Goal: Task Accomplishment & Management: Manage account settings

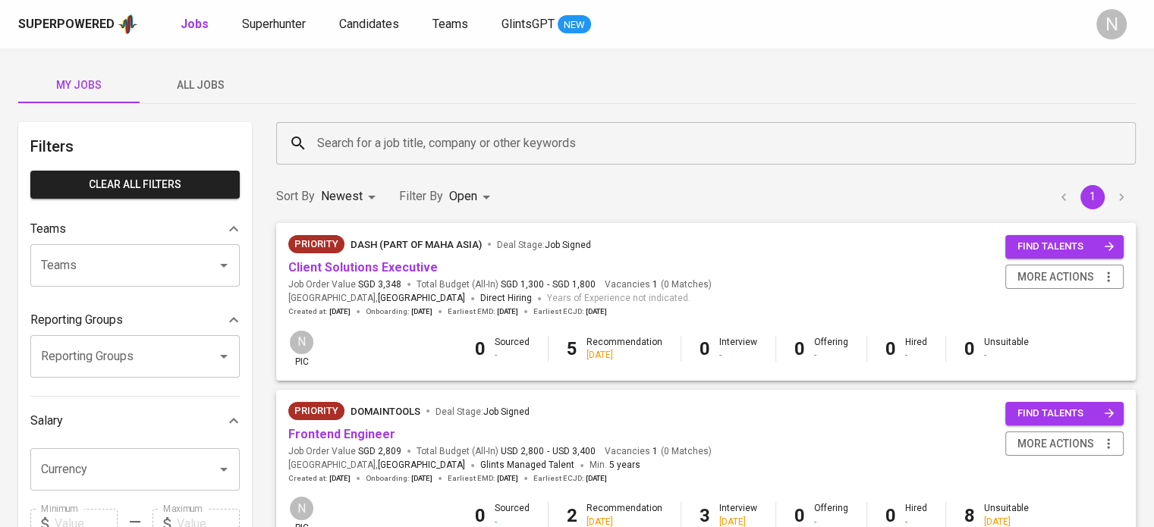
click at [642, 85] on div "My Jobs All Jobs" at bounding box center [576, 85] width 1117 height 36
drag, startPoint x: 419, startPoint y: 2, endPoint x: 833, endPoint y: 62, distance: 418.6
click at [833, 62] on div "My Jobs All Jobs Filters Clear All filters Teams Teams Teams Reporting Groups R…" at bounding box center [577, 522] width 1154 height 947
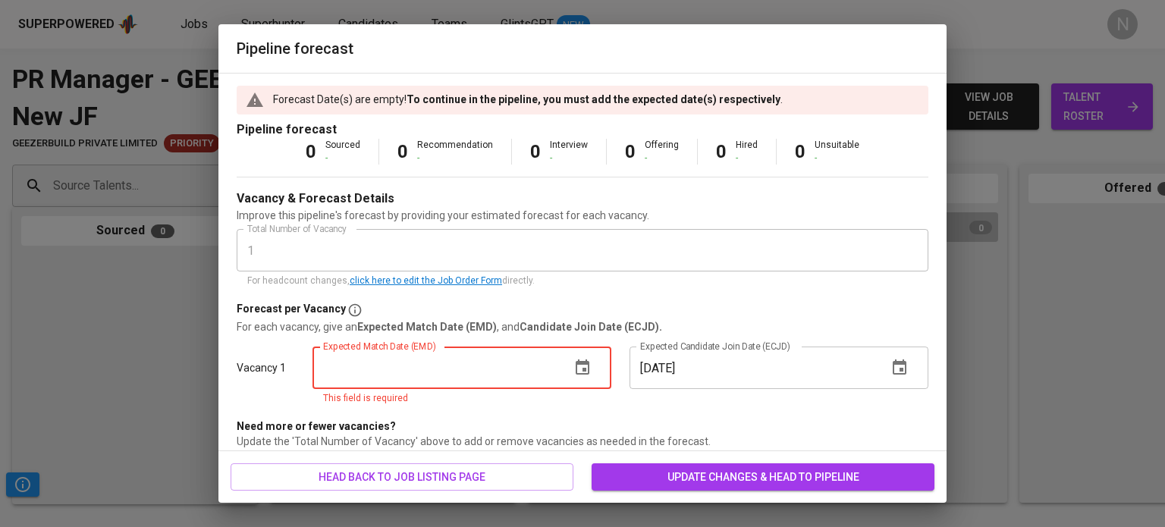
click at [450, 362] on input "text" at bounding box center [436, 368] width 246 height 42
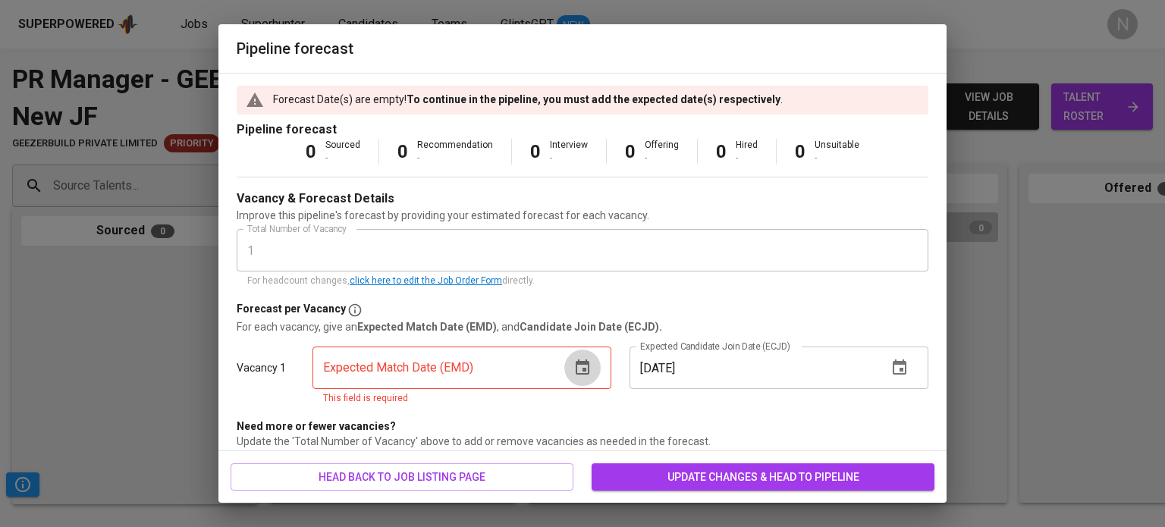
click at [579, 372] on icon "button" at bounding box center [582, 368] width 18 height 18
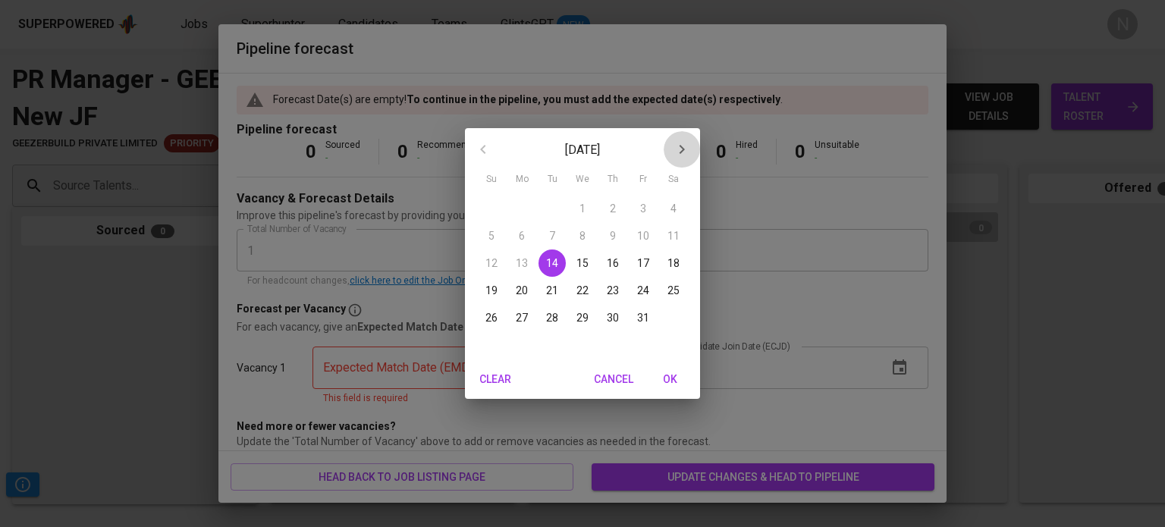
click at [677, 151] on icon "button" at bounding box center [682, 149] width 18 height 18
click at [526, 252] on button "10" at bounding box center [521, 263] width 27 height 27
type input "11/10/2025"
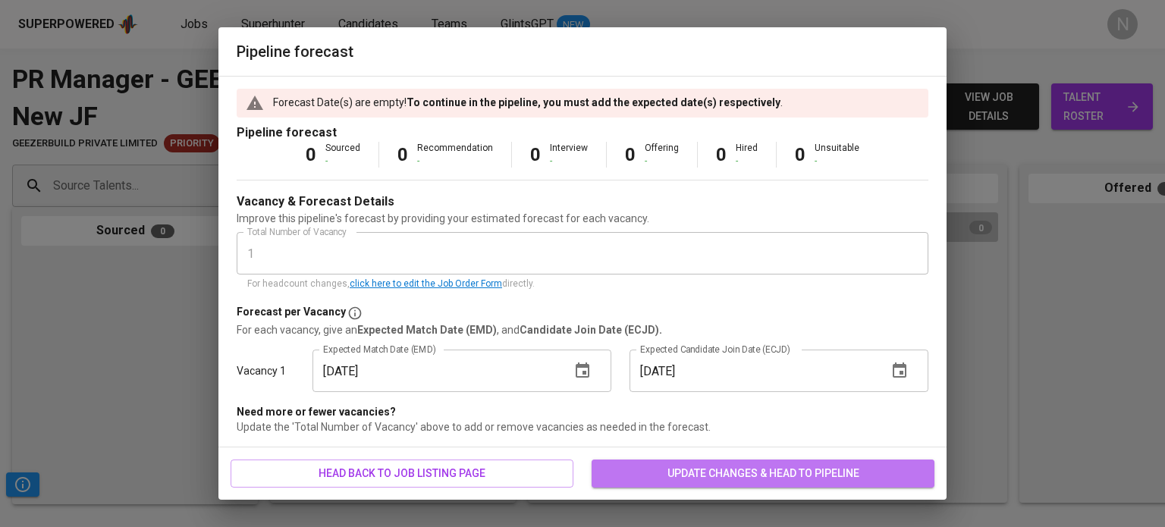
click at [694, 485] on button "update changes & head to pipeline" at bounding box center [763, 474] width 343 height 28
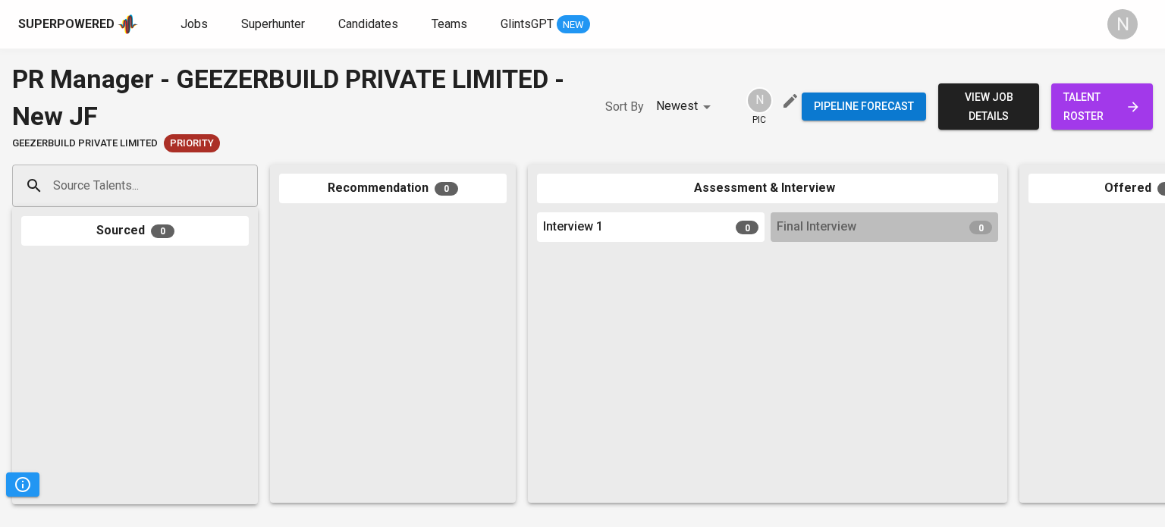
click at [786, 100] on icon "button" at bounding box center [790, 101] width 18 height 18
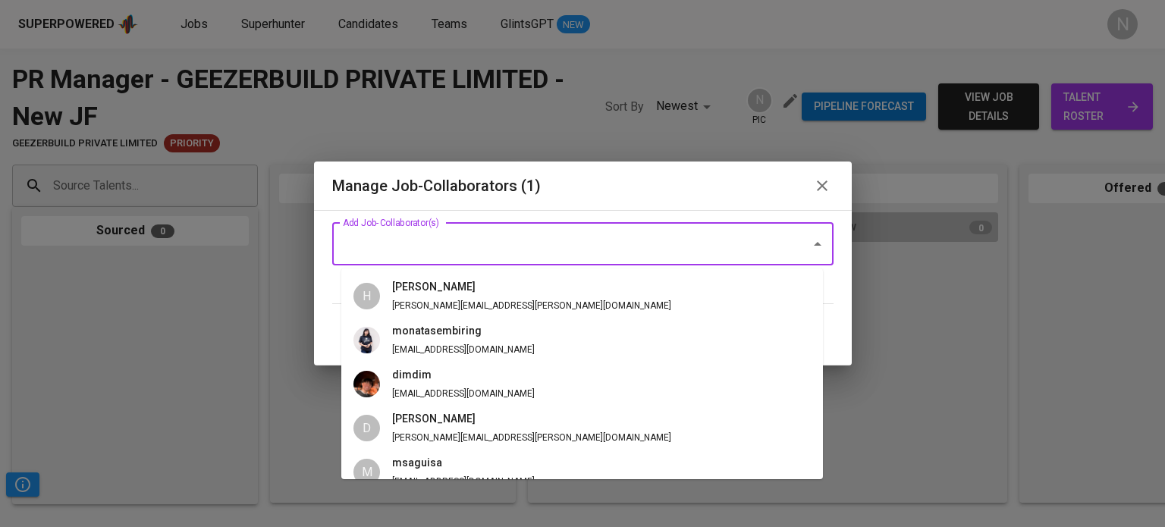
click at [610, 254] on input "Add Job-Collaborator(s)" at bounding box center [561, 244] width 445 height 29
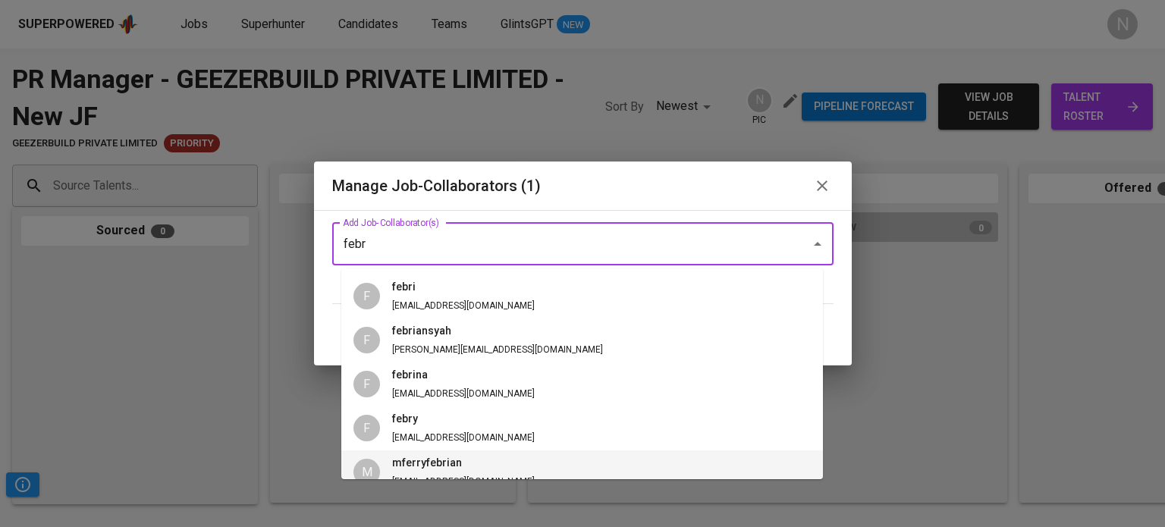
type input "febr"
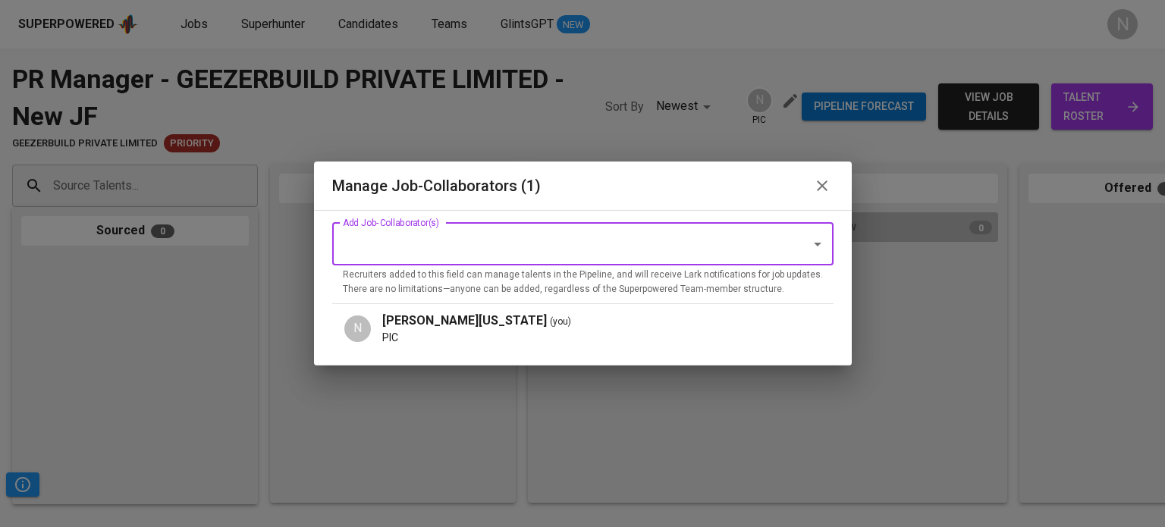
paste input "feb@glints.com"
type input "feb@glints.com"
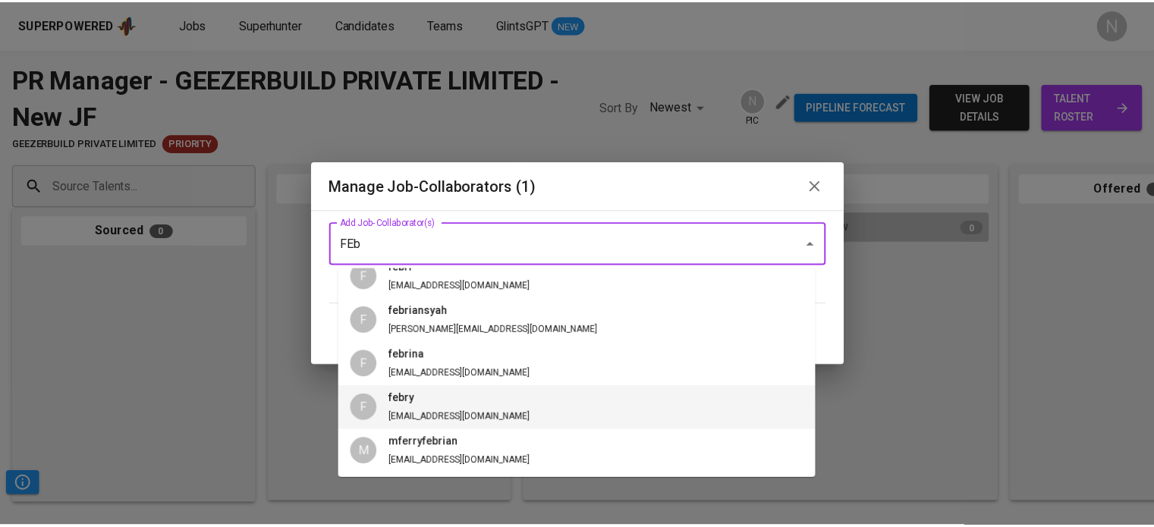
scroll to position [20, 0]
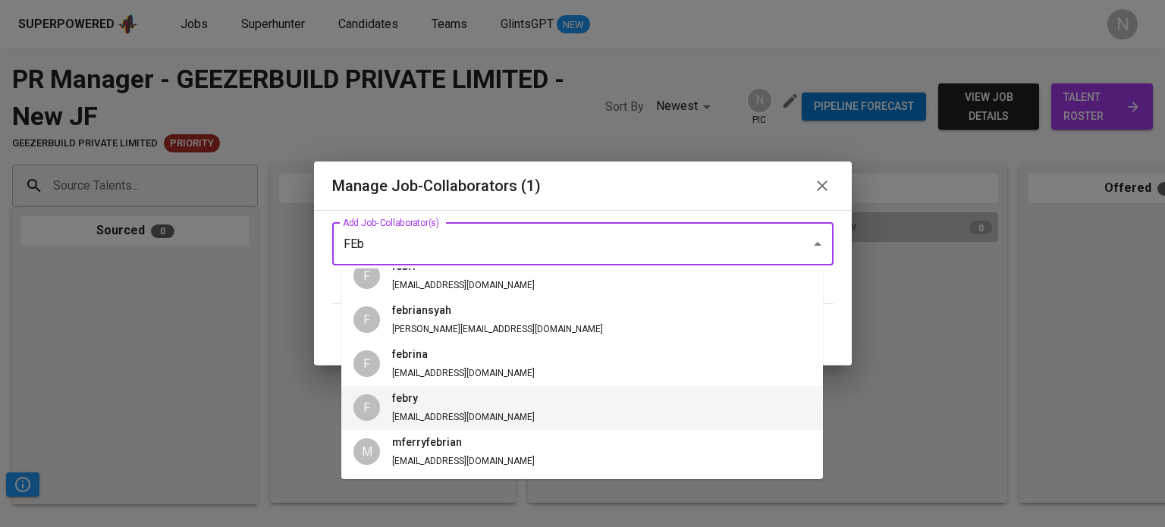
click at [521, 410] on li "F febry feb@glints.com" at bounding box center [582, 408] width 482 height 44
type input "FEb"
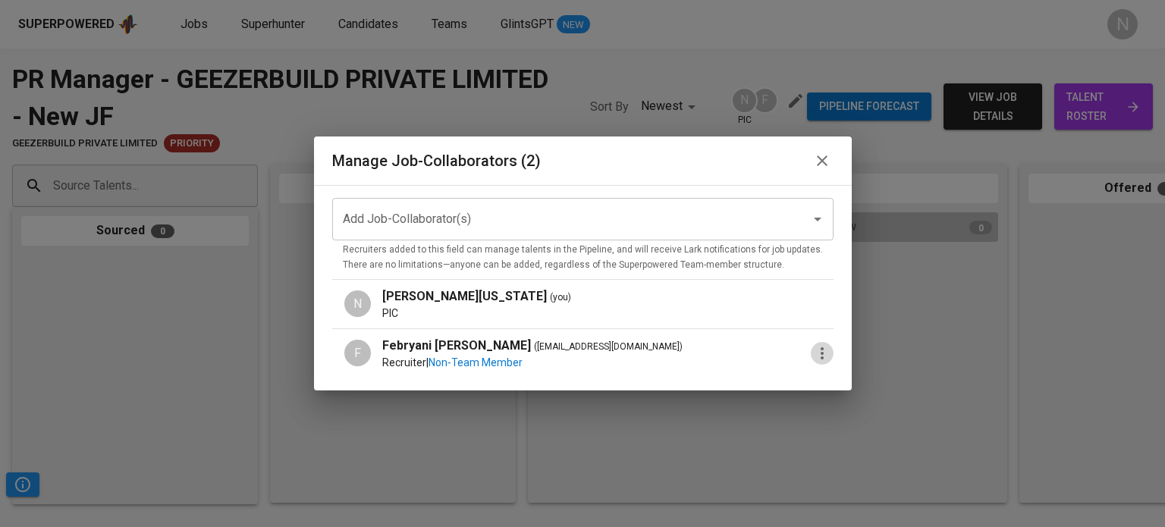
click at [813, 353] on icon "button" at bounding box center [822, 353] width 18 height 18
click at [810, 168] on div at bounding box center [582, 263] width 1165 height 527
click at [813, 161] on icon "button" at bounding box center [822, 161] width 18 height 18
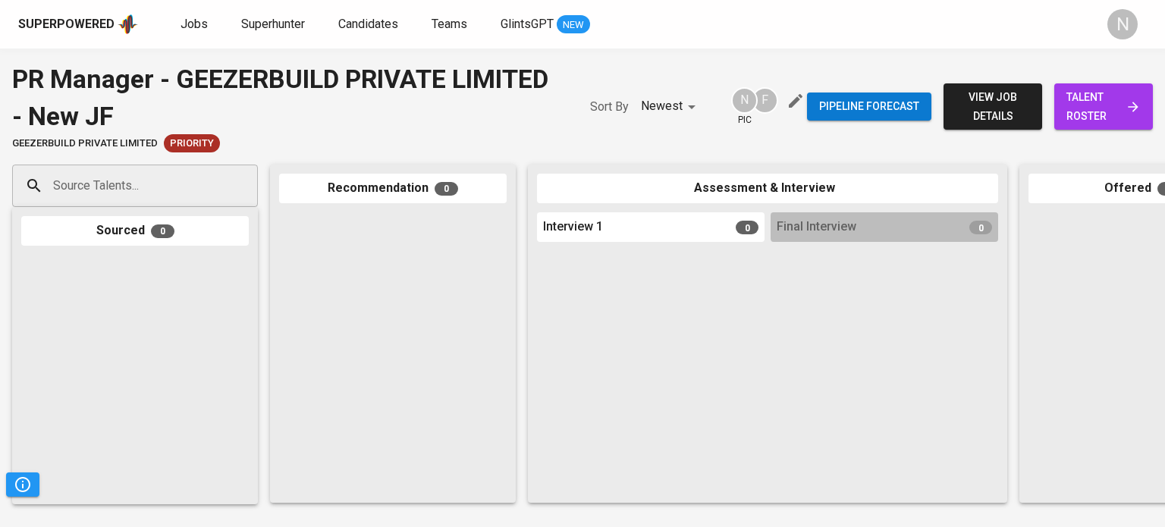
click at [1016, 102] on span "view job details" at bounding box center [993, 106] width 74 height 37
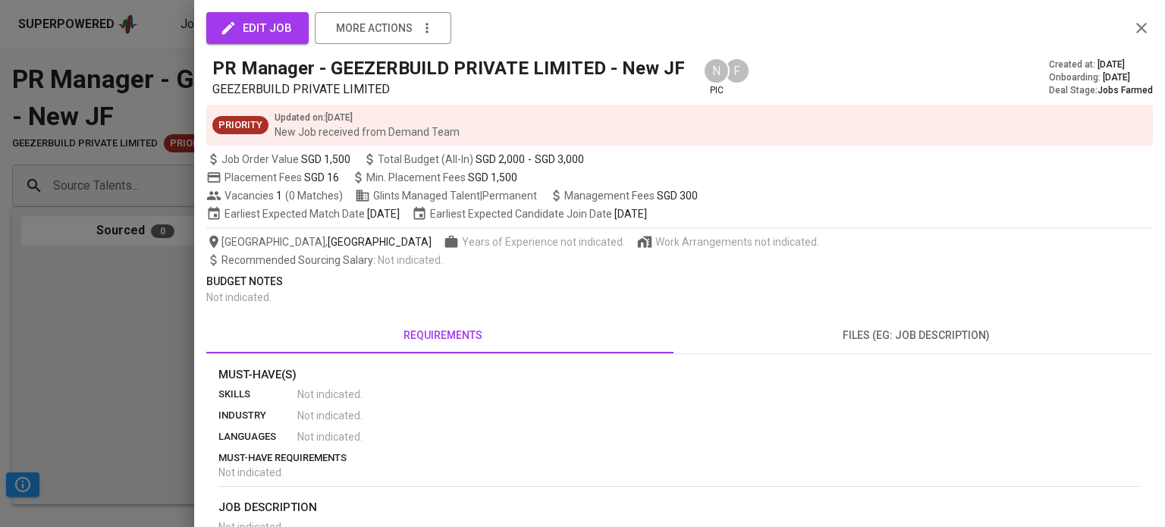
click at [267, 31] on span "edit job" at bounding box center [257, 28] width 69 height 20
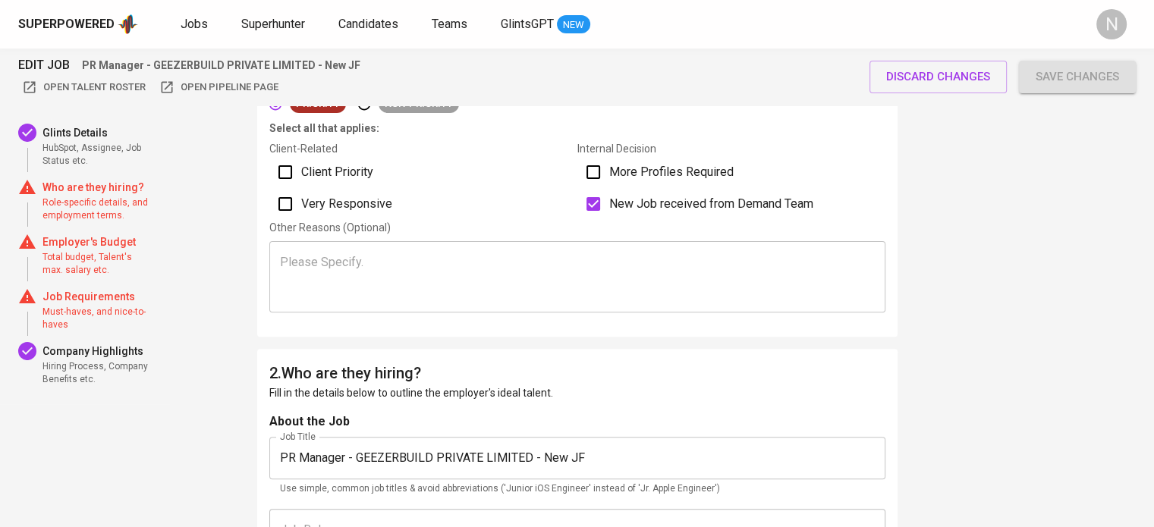
scroll to position [531, 0]
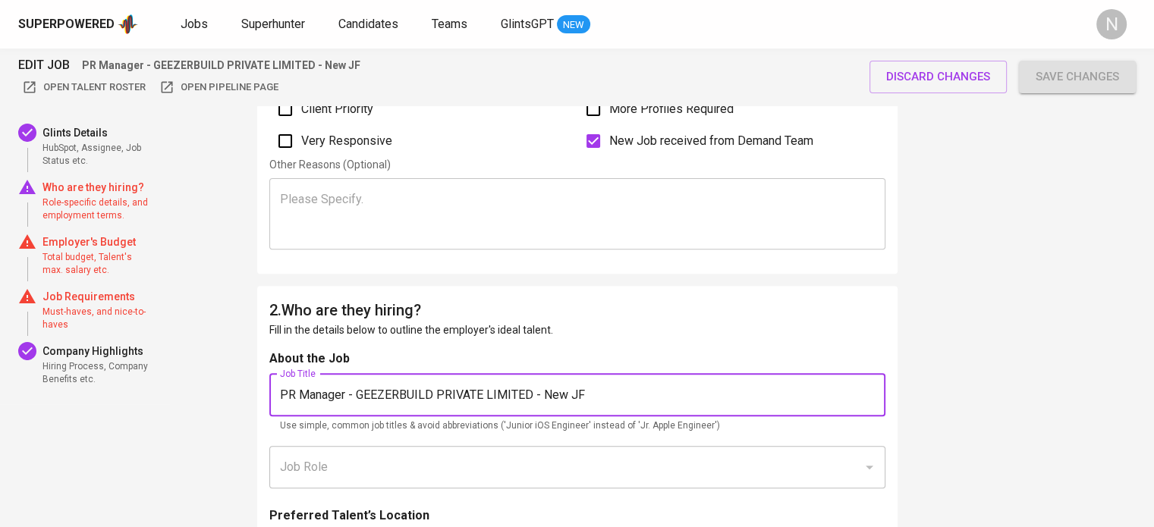
drag, startPoint x: 598, startPoint y: 397, endPoint x: 344, endPoint y: 400, distance: 254.1
click at [344, 400] on input "PR Manager - GEEZERBUILD PRIVATE LIMITED - New JF" at bounding box center [577, 395] width 616 height 42
type input "Public Relations Manager"
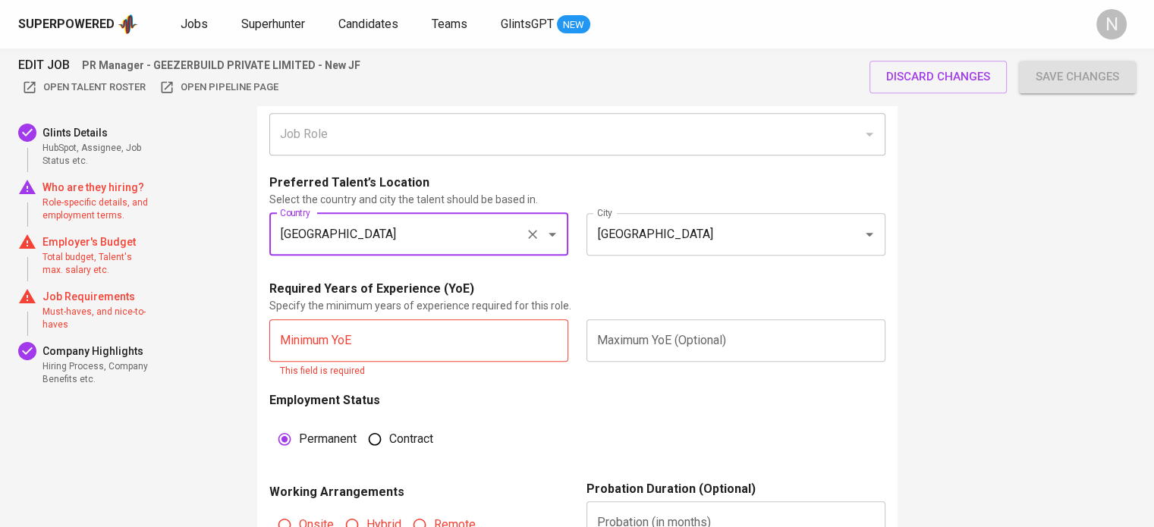
scroll to position [910, 0]
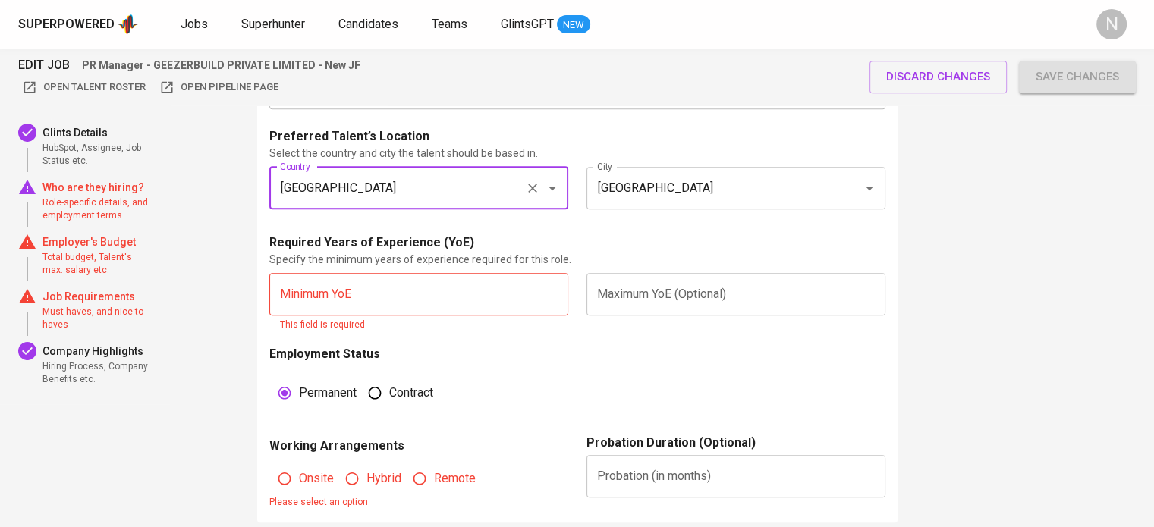
click at [411, 298] on input "text" at bounding box center [418, 294] width 299 height 42
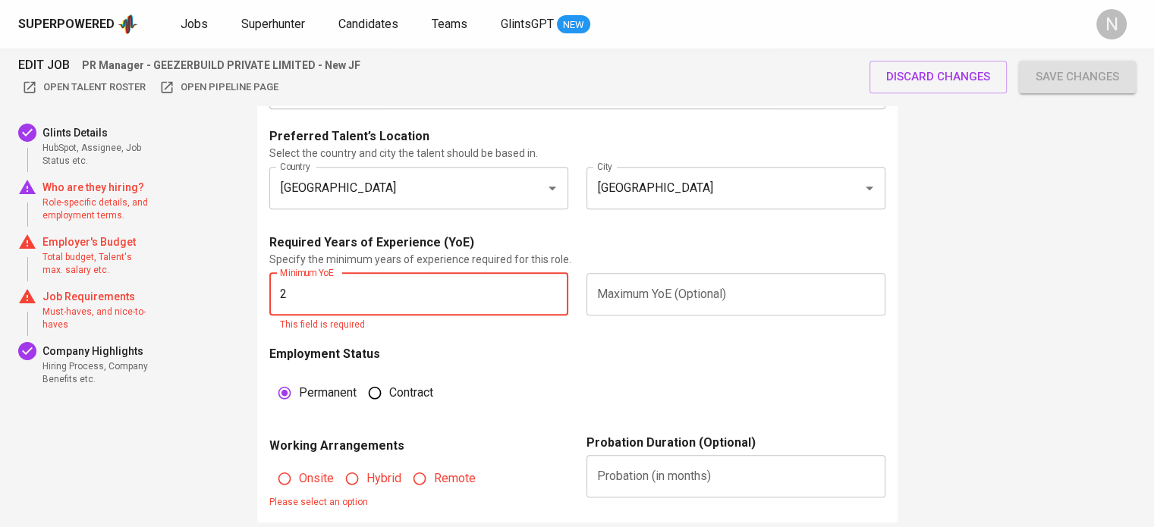
click at [557, 356] on div "Employment Status Permanent Contract" at bounding box center [423, 383] width 308 height 77
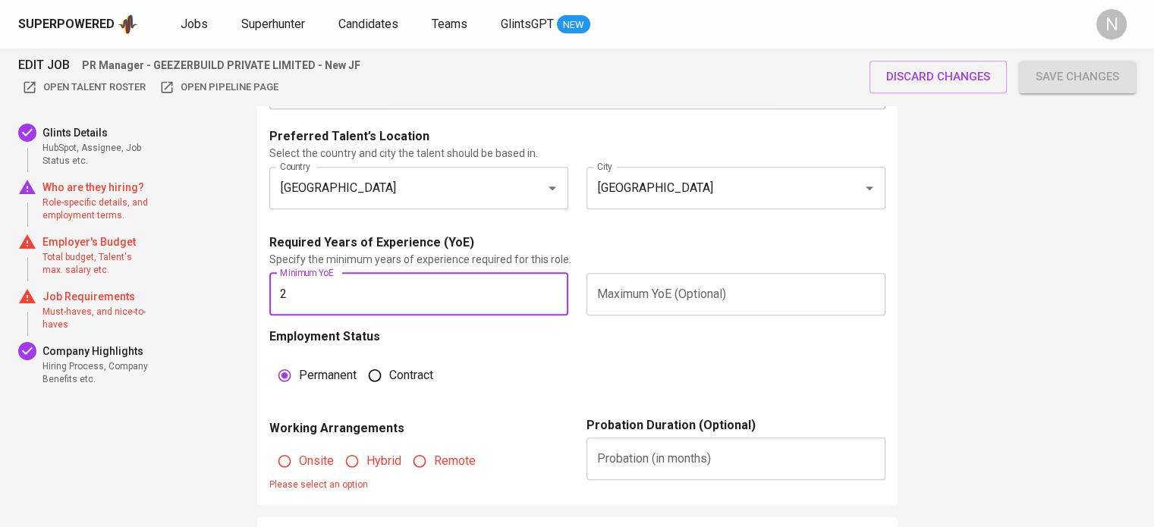
drag, startPoint x: 352, startPoint y: 303, endPoint x: 174, endPoint y: 293, distance: 177.8
type input "3"
click at [586, 358] on div "Employment Status Permanent Contract" at bounding box center [577, 372] width 616 height 89
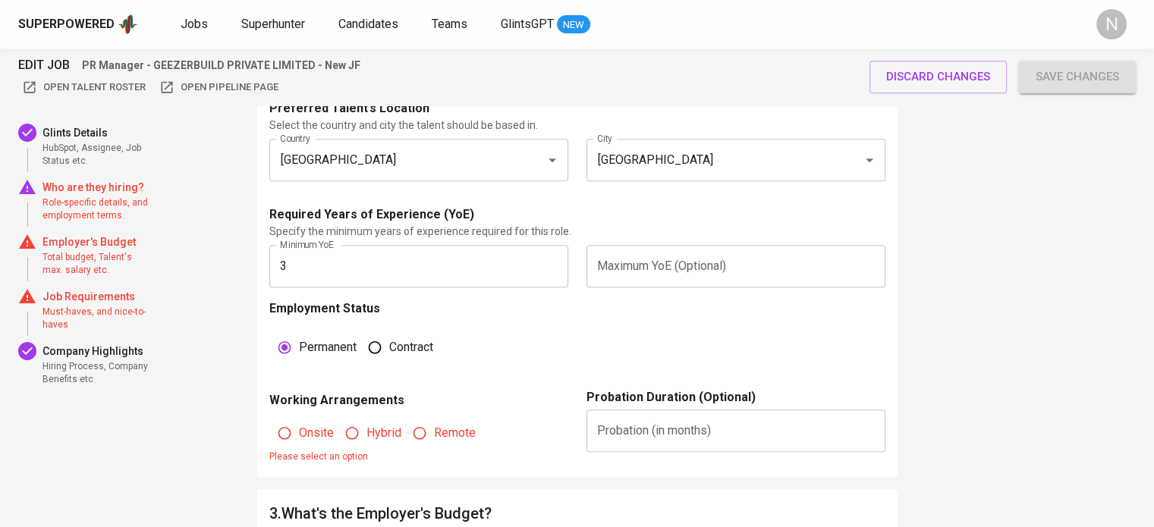
scroll to position [986, 0]
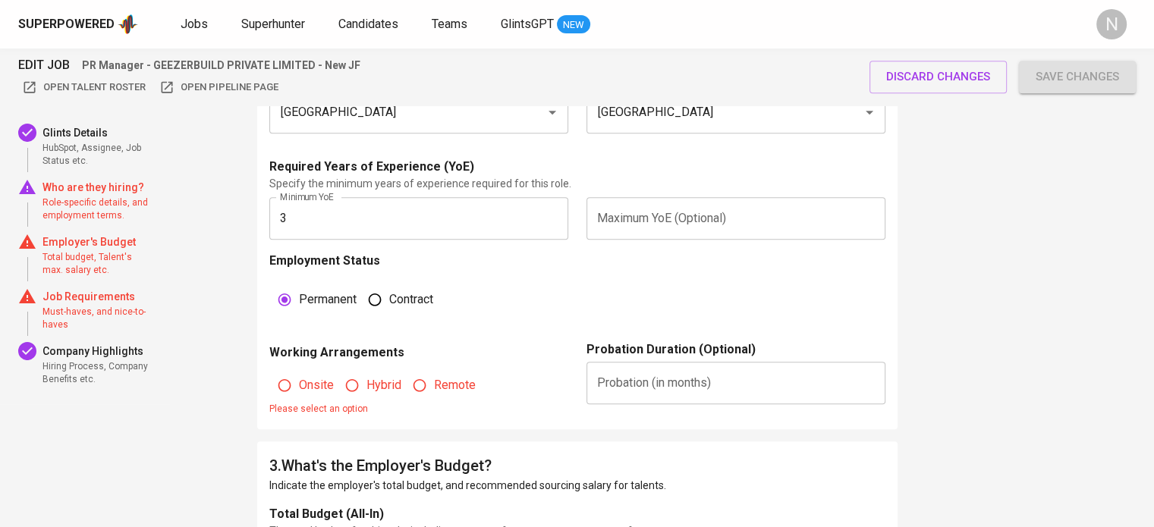
click at [426, 392] on input "Remote" at bounding box center [419, 385] width 29 height 29
radio input "true"
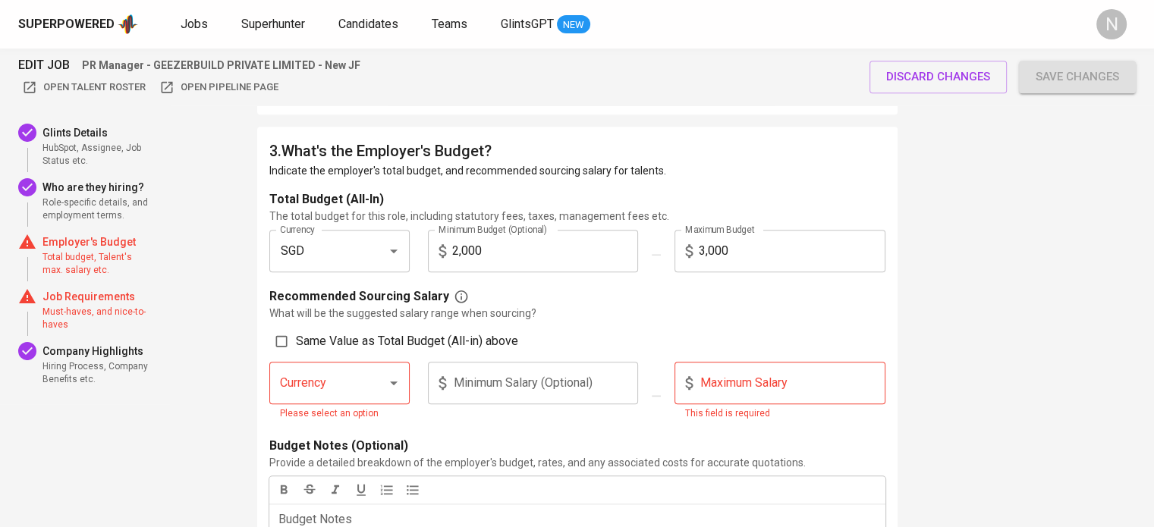
scroll to position [1289, 0]
click at [296, 341] on span "Same Value as Total Budget (All-in) above" at bounding box center [407, 340] width 222 height 18
click at [295, 341] on input "Same Value as Total Budget (All-in) above" at bounding box center [281, 339] width 29 height 29
checkbox input "true"
type input "SGD"
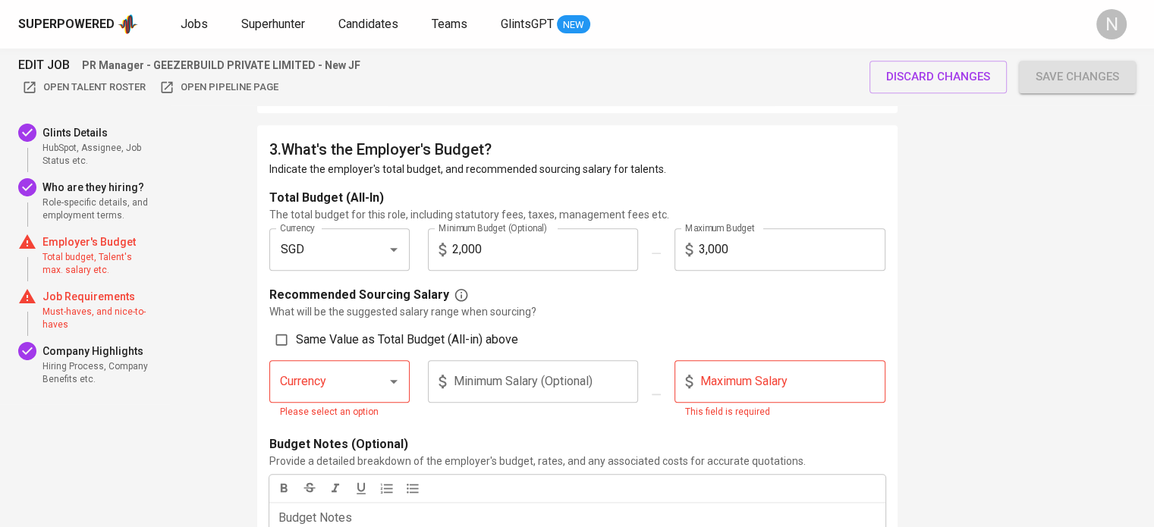
type input "2,000"
type input "3,000"
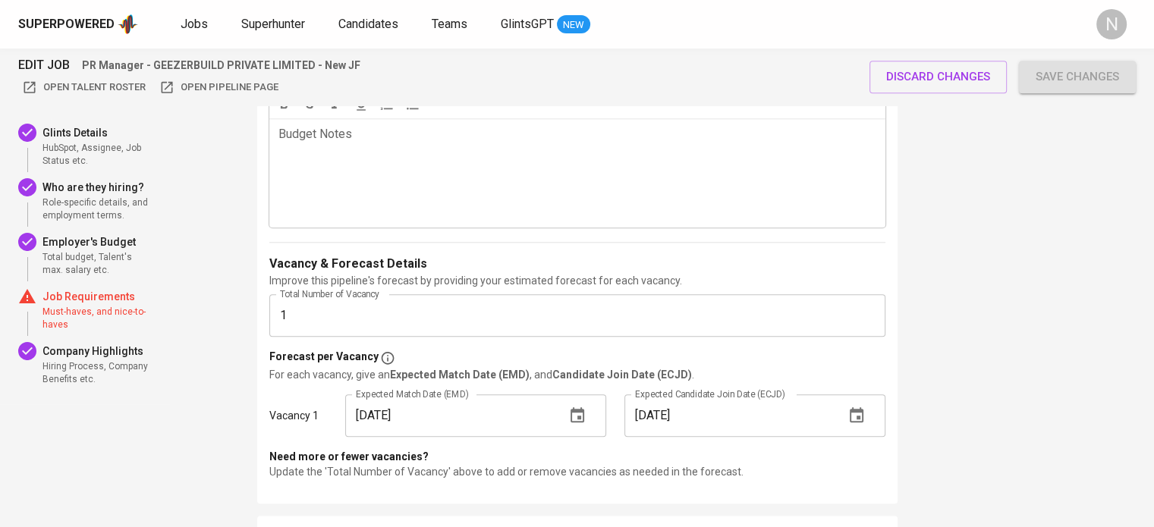
scroll to position [1669, 0]
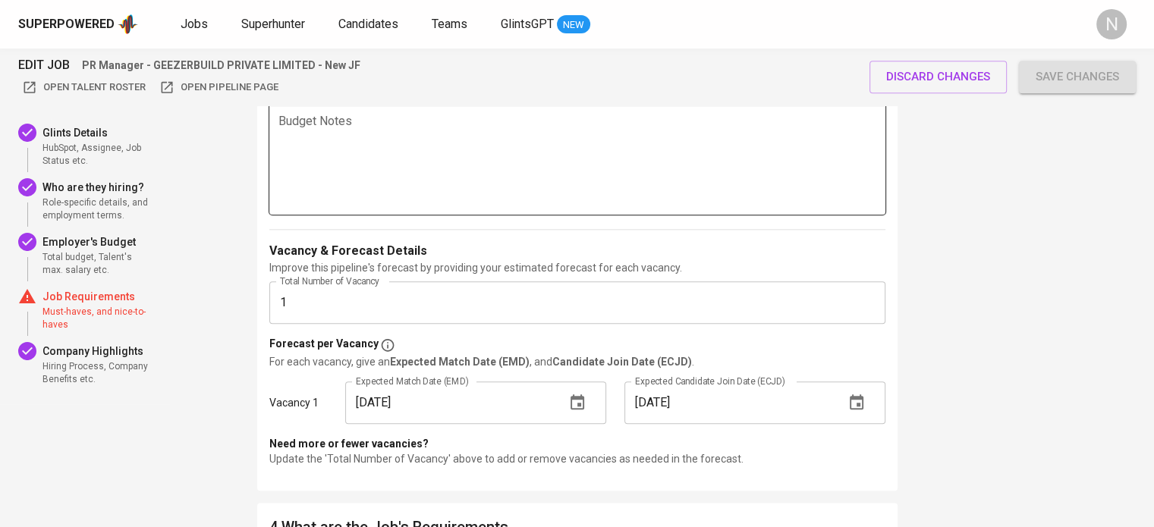
click at [352, 176] on div "Budget Notes ﻿" at bounding box center [577, 159] width 616 height 109
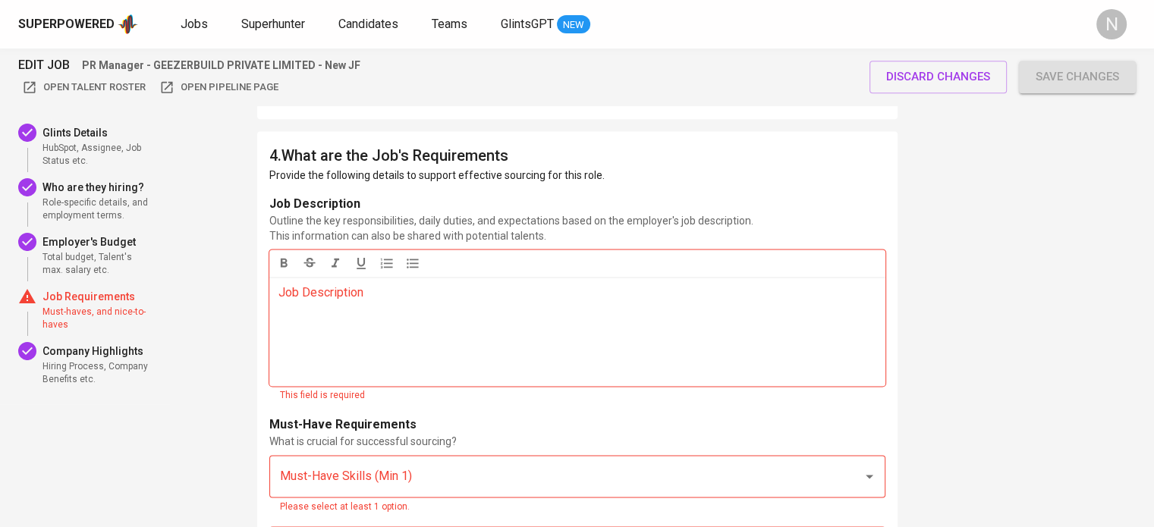
scroll to position [2048, 0]
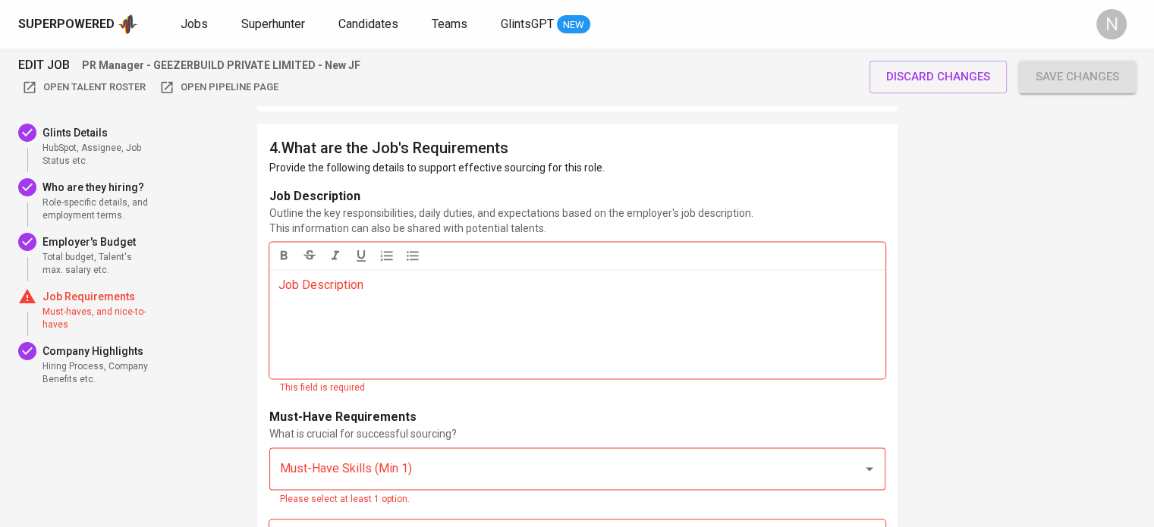
click at [370, 333] on div "Job Description ﻿" at bounding box center [577, 323] width 616 height 109
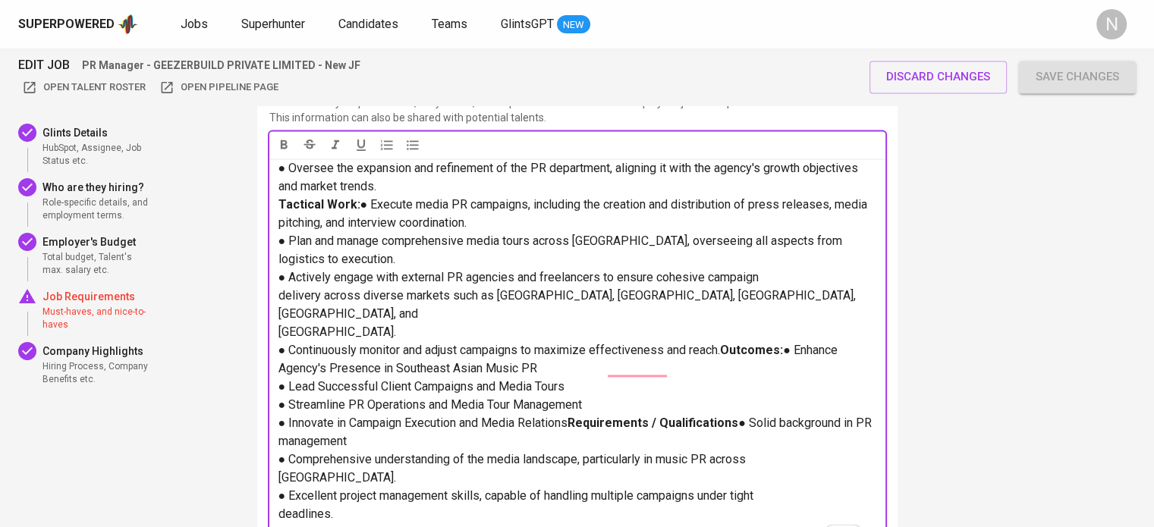
scroll to position [303, 0]
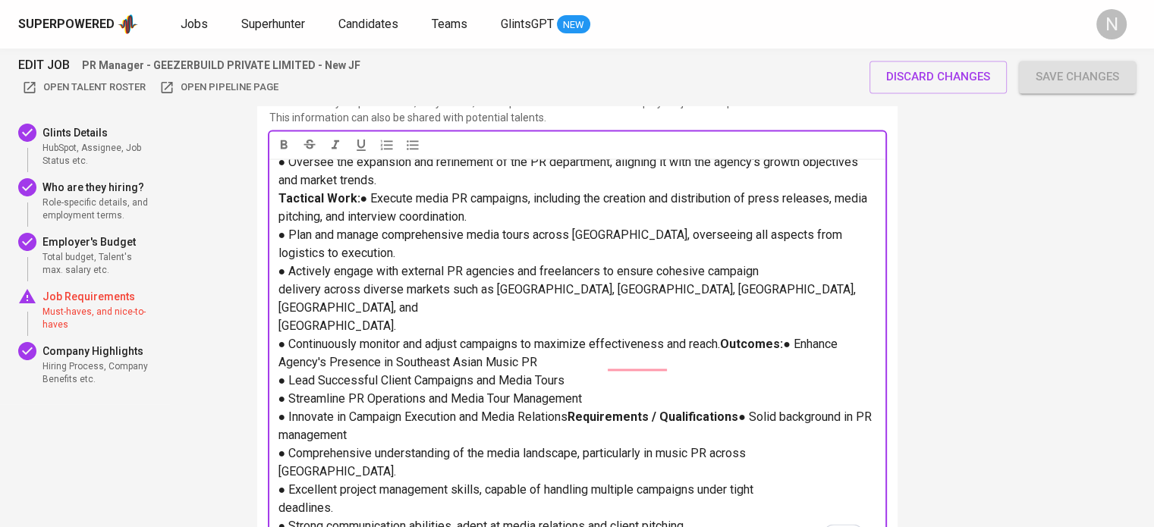
click at [388, 381] on p "● Actively engage with external PR agencies and freelancers to ensure cohesive …" at bounding box center [577, 526] width 598 height 528
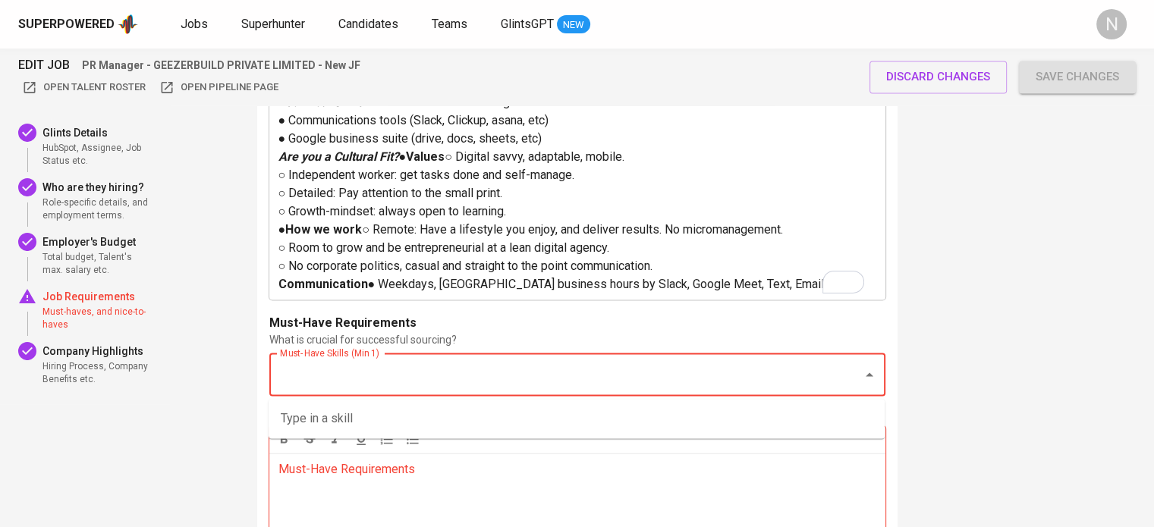
click at [410, 387] on input "Must-Have Skills (Min 1)" at bounding box center [556, 374] width 560 height 29
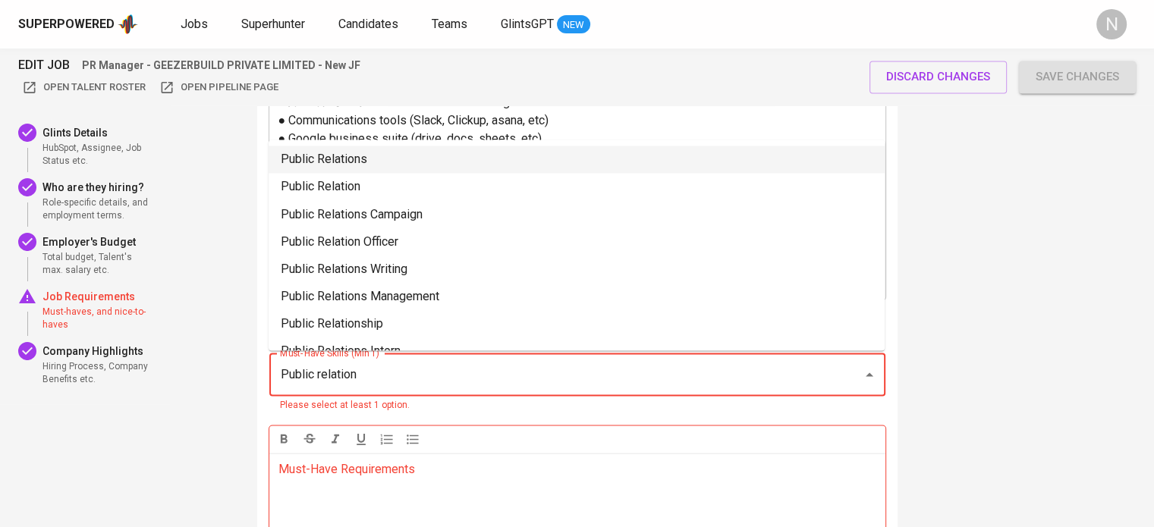
type input "Public relation"
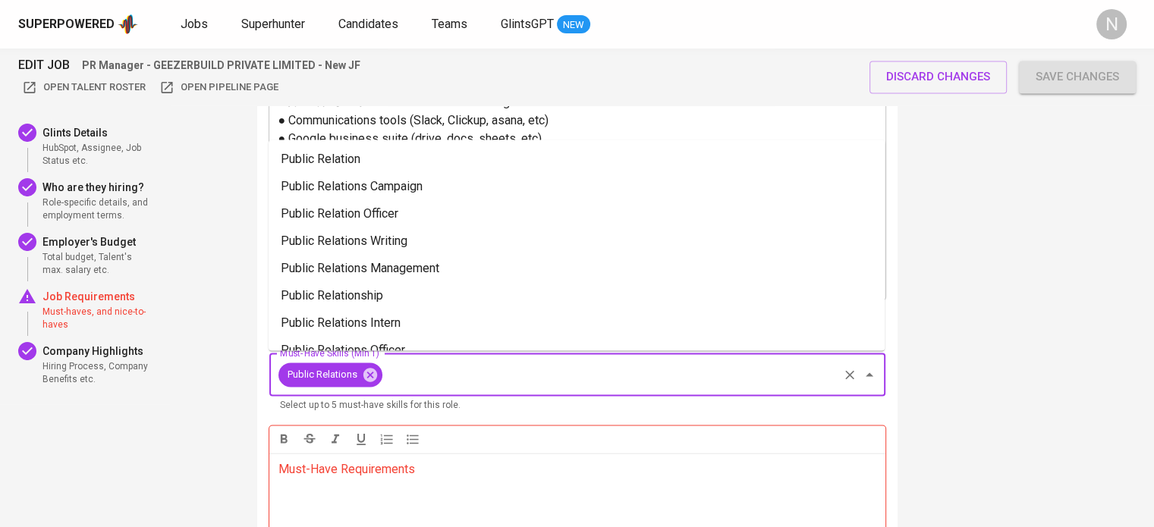
click at [410, 387] on input "Must-Have Skills (Min 1)" at bounding box center [610, 374] width 451 height 29
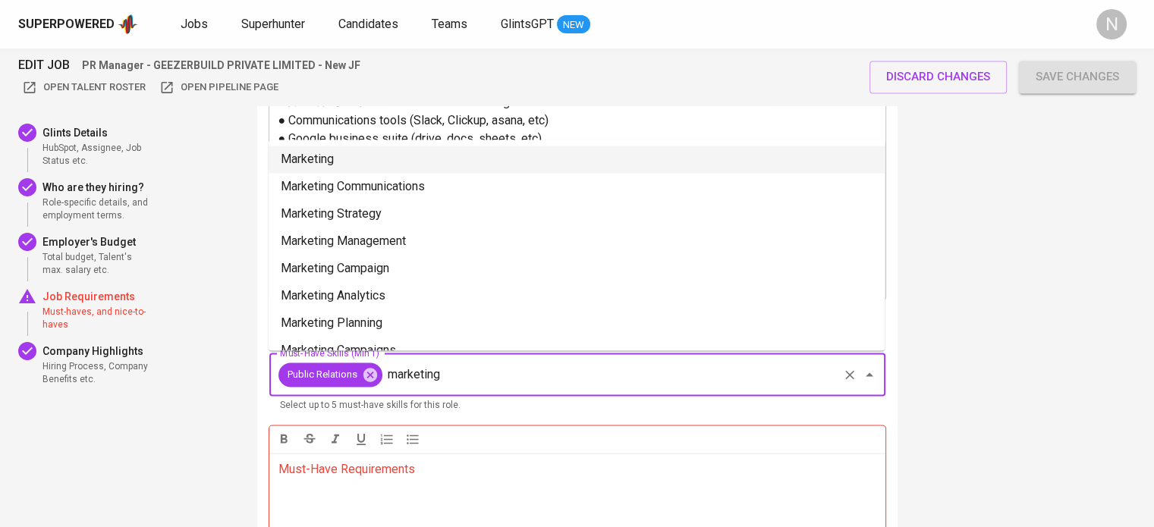
type input "marketing"
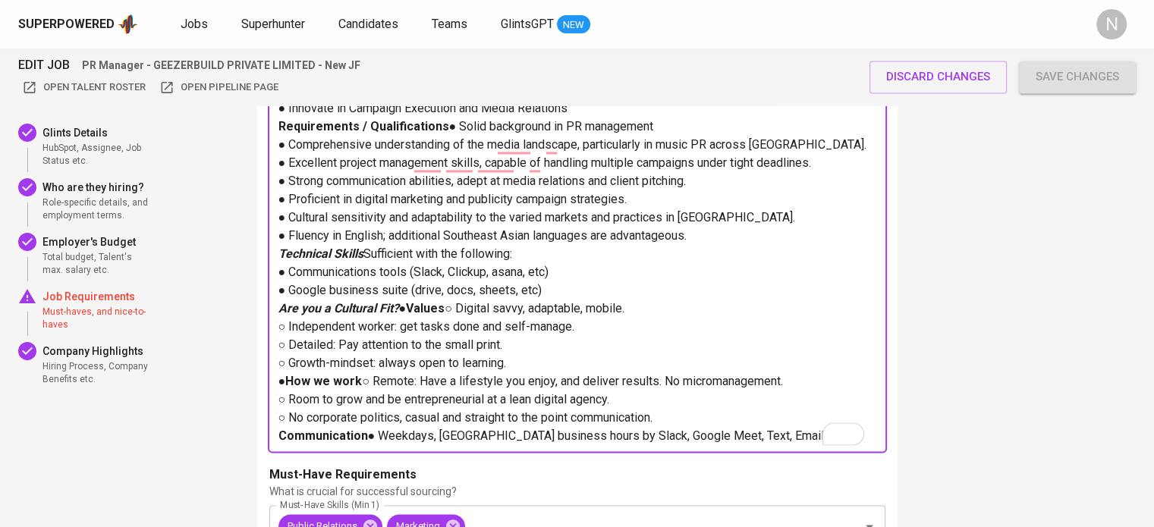
click at [667, 429] on p "Communication ● Weekdays, Japan business hours by Slack, Google Meet, Text, Ema…" at bounding box center [577, 436] width 598 height 18
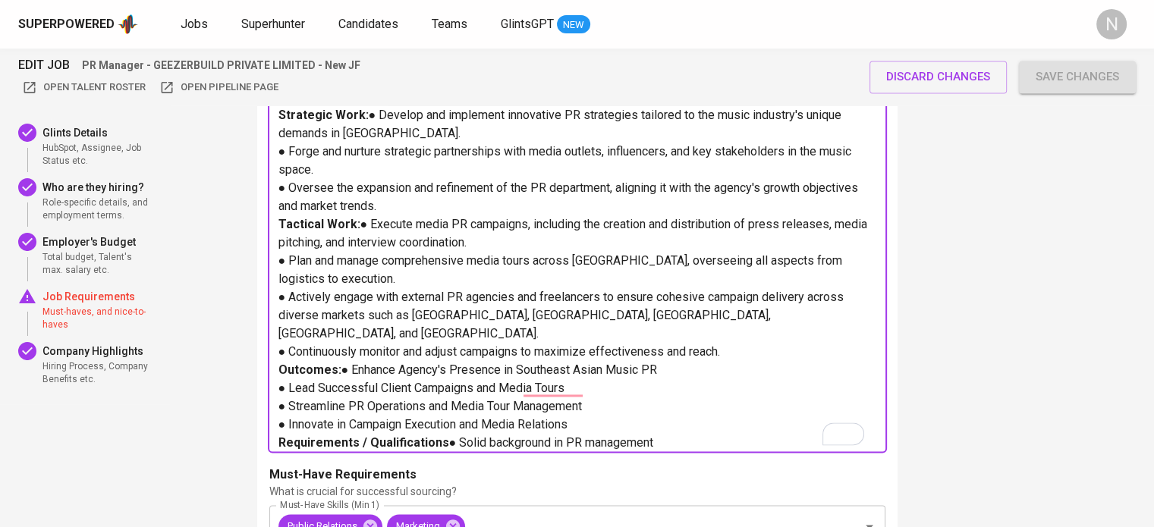
click at [308, 215] on p "Key Responsibilities Strategic Work: ● Develop and implement innovative PR stra…" at bounding box center [577, 151] width 598 height 127
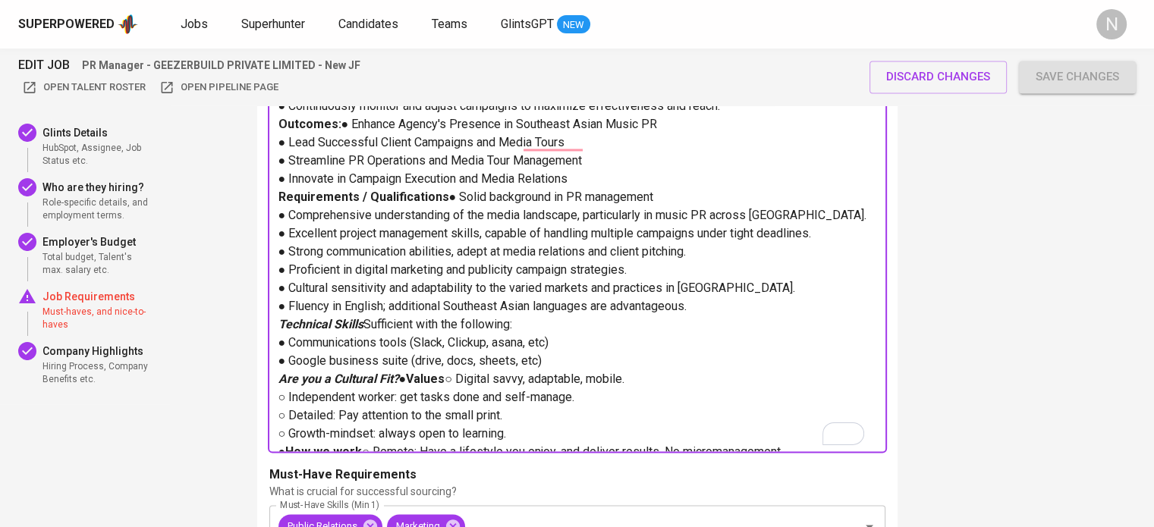
click at [313, 115] on p "● Actively engage with external PR agencies and freelancers to ensure cohesive …" at bounding box center [577, 78] width 598 height 73
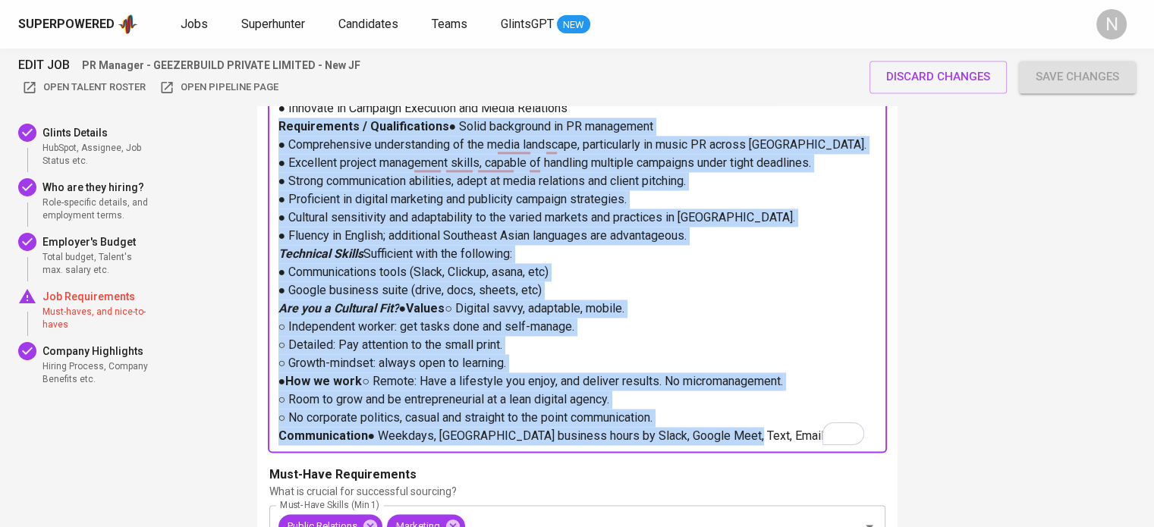
click at [662, 437] on p "Communication ● Weekdays, Japan business hours by Slack, Google Meet, Text, Ema…" at bounding box center [577, 436] width 598 height 18
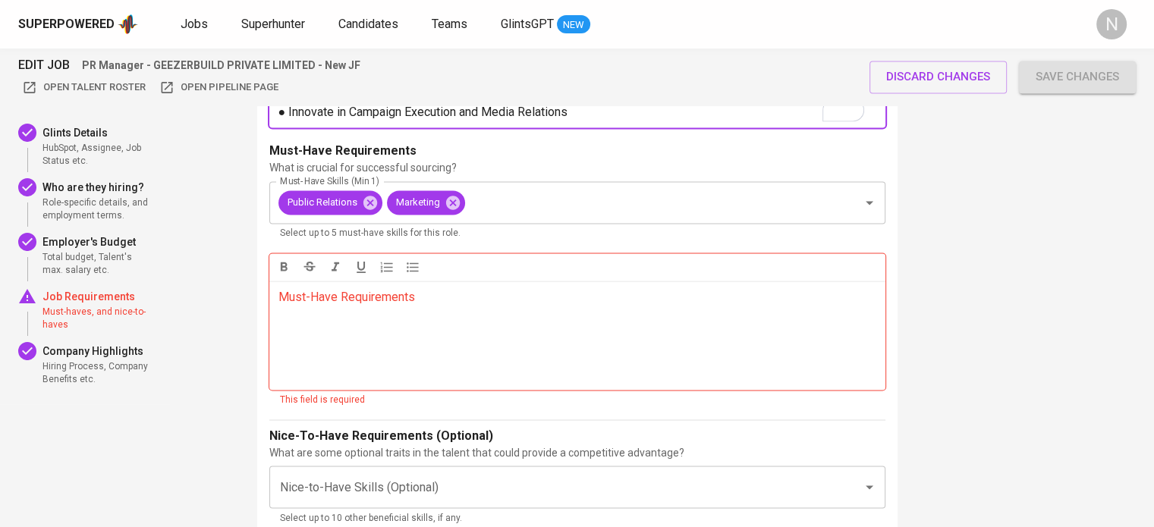
click at [461, 350] on div "Must-Have Requirements ﻿" at bounding box center [577, 335] width 616 height 109
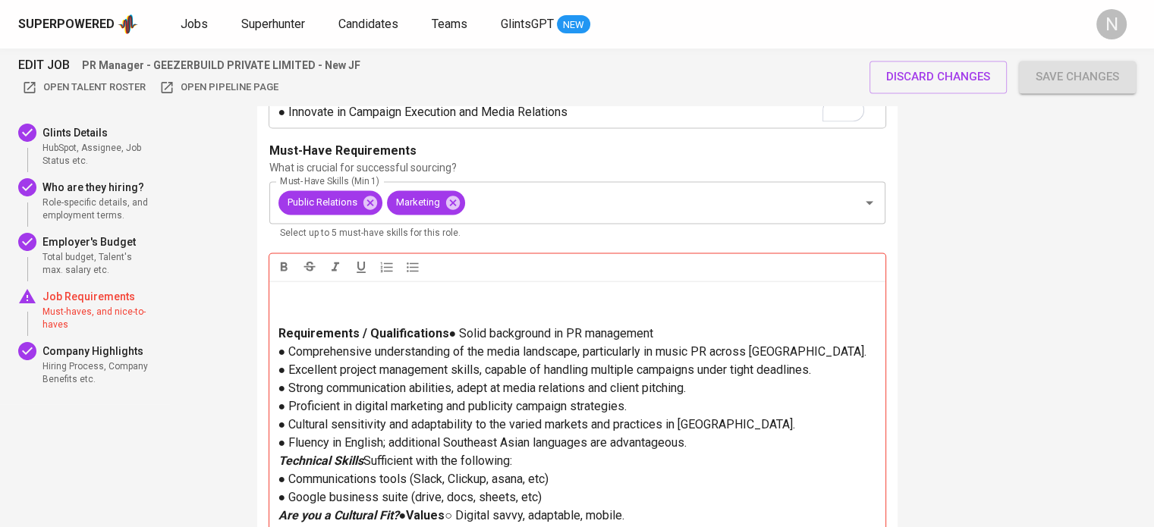
click at [388, 300] on p "To enrich screen reader interactions, please activate Accessibility in Grammarl…" at bounding box center [577, 305] width 598 height 36
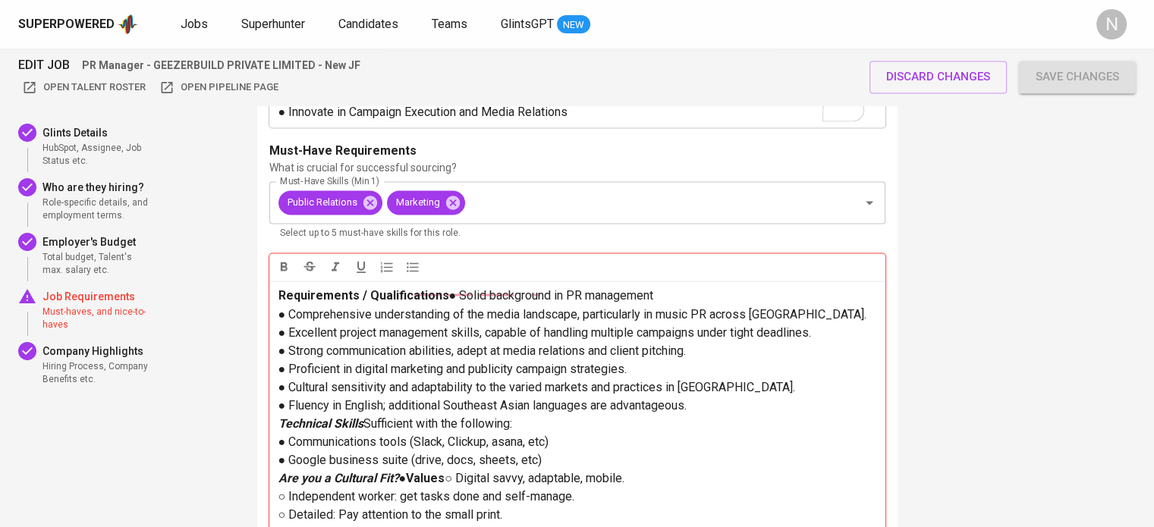
click at [309, 414] on p "Technical Skills Sufficient with the following: ● Communications tools (Slack, …" at bounding box center [577, 441] width 598 height 55
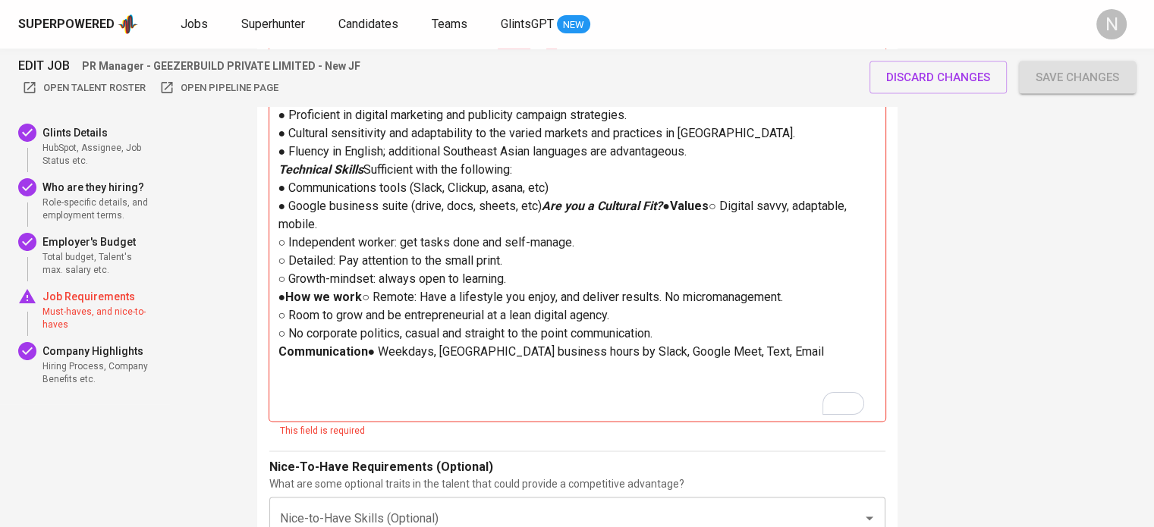
click at [313, 309] on p "● How we work ○ Remote: Have a lifestyle you enjoy, and deliver results. No mic…" at bounding box center [577, 314] width 598 height 55
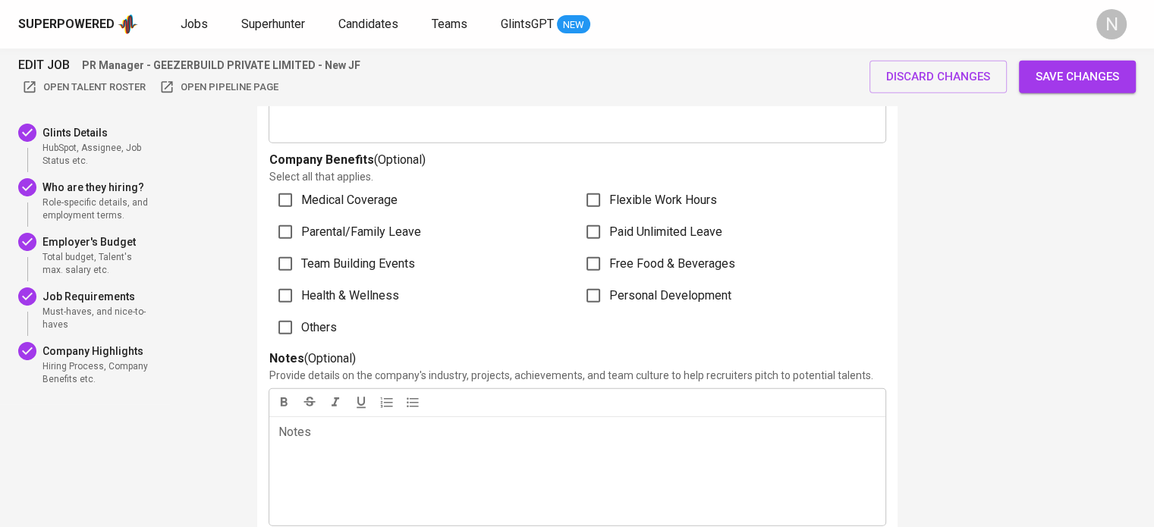
click at [328, 337] on span "Others" at bounding box center [319, 328] width 36 height 18
click at [301, 344] on input "Others" at bounding box center [285, 328] width 32 height 32
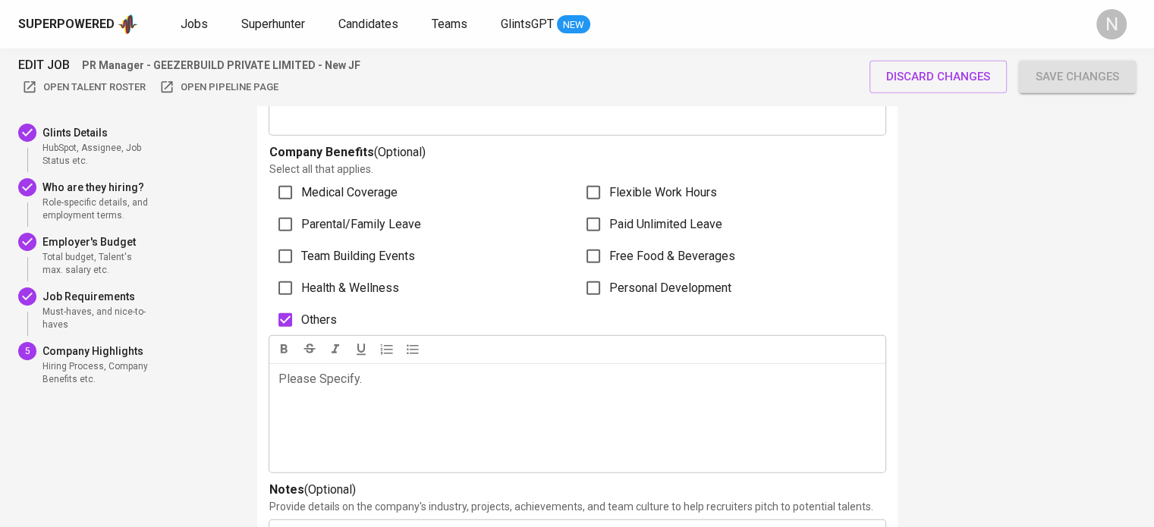
click at [282, 336] on input "Others" at bounding box center [285, 320] width 32 height 32
checkbox input "false"
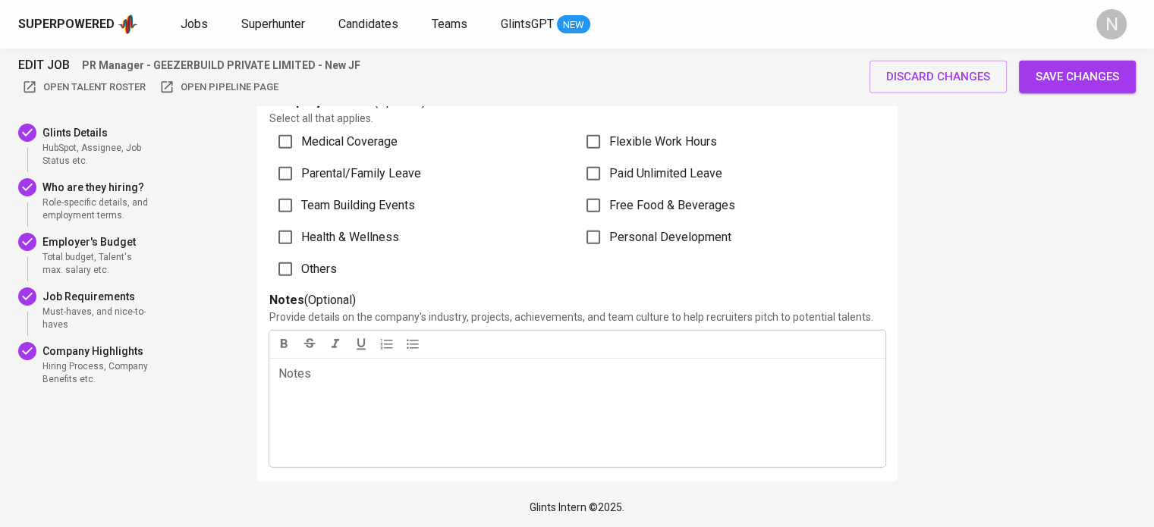
drag, startPoint x: 1068, startPoint y: 72, endPoint x: 788, endPoint y: 235, distance: 323.9
click at [1068, 71] on span "Save changes" at bounding box center [1076, 77] width 83 height 20
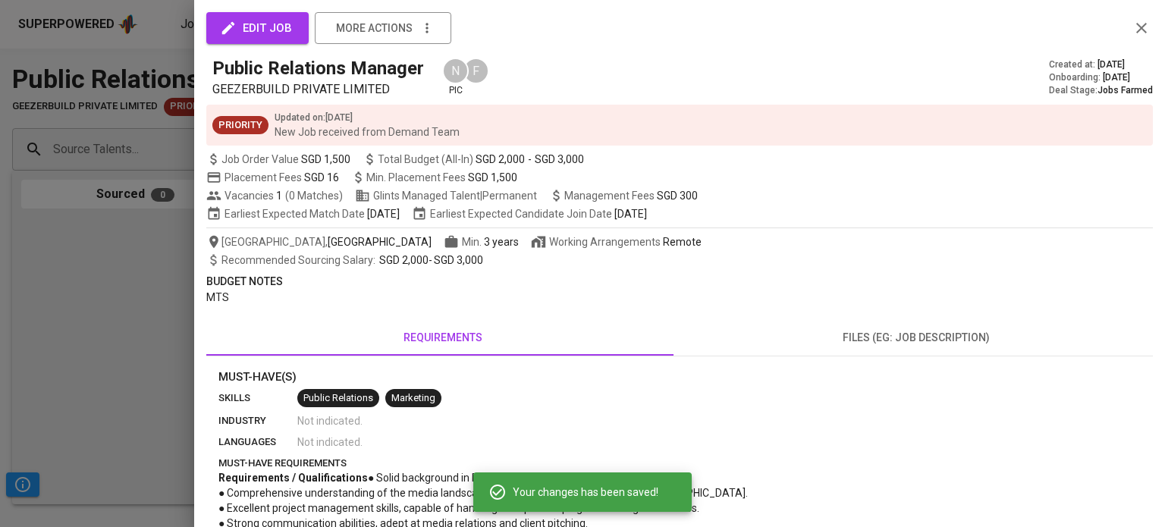
click at [115, 342] on div at bounding box center [582, 263] width 1165 height 527
